Goal: Transaction & Acquisition: Book appointment/travel/reservation

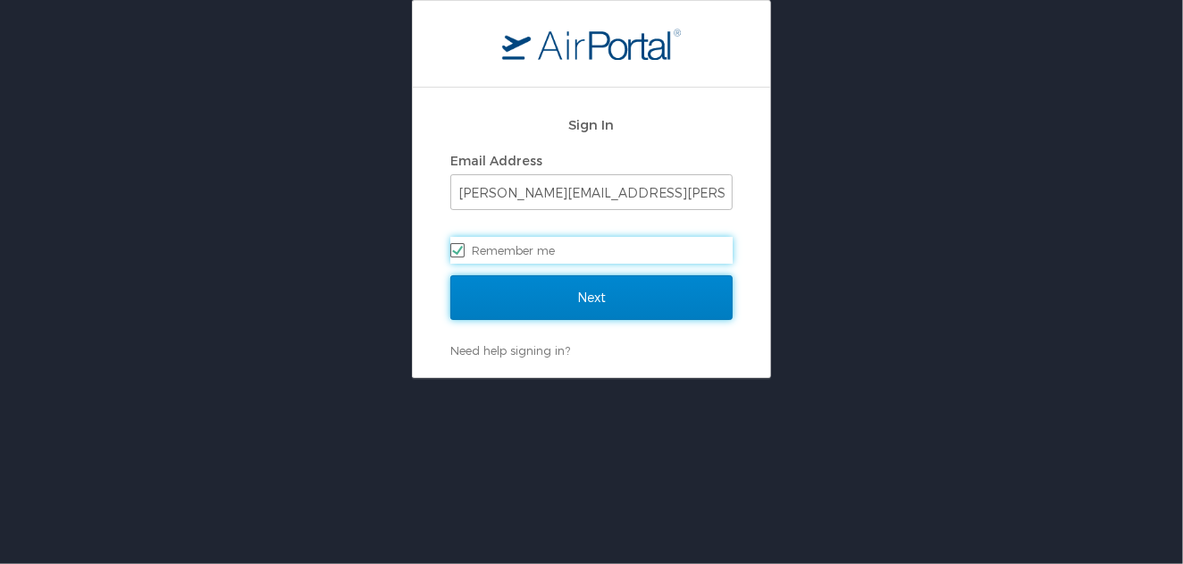
click at [597, 308] on input "Next" at bounding box center [591, 297] width 282 height 45
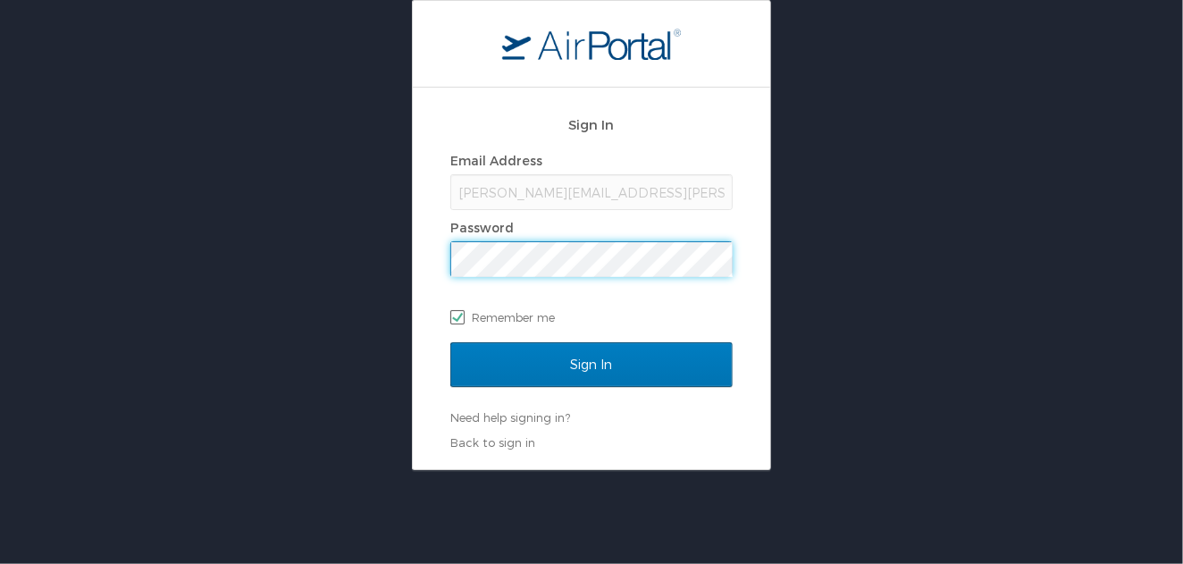
click at [450, 342] on input "Sign In" at bounding box center [591, 364] width 282 height 45
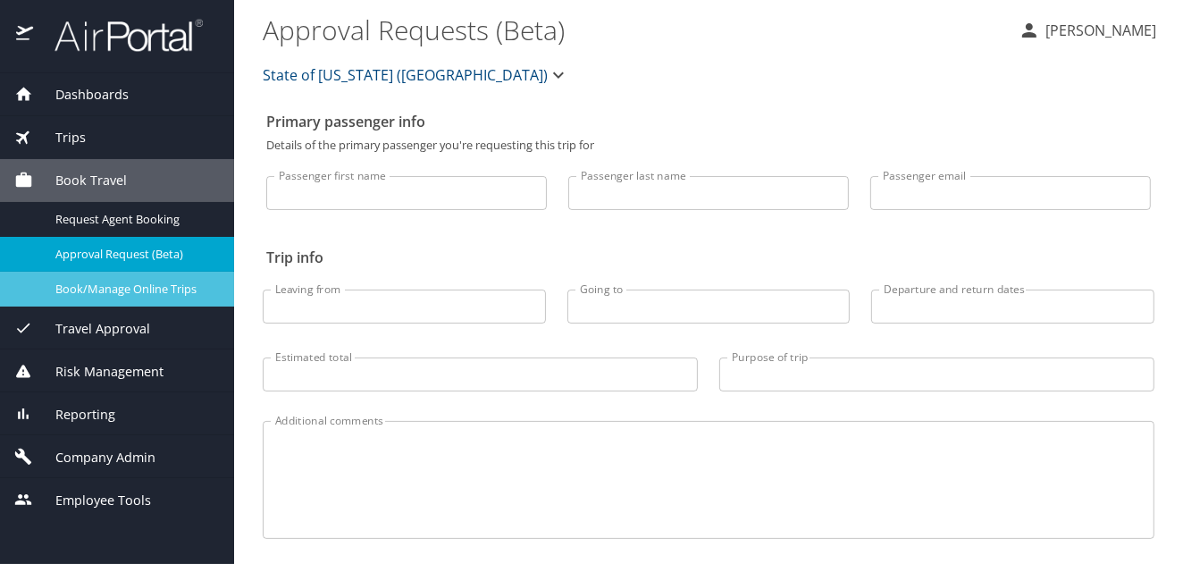
click at [120, 291] on span "Book/Manage Online Trips" at bounding box center [133, 289] width 157 height 17
